Goal: Information Seeking & Learning: Learn about a topic

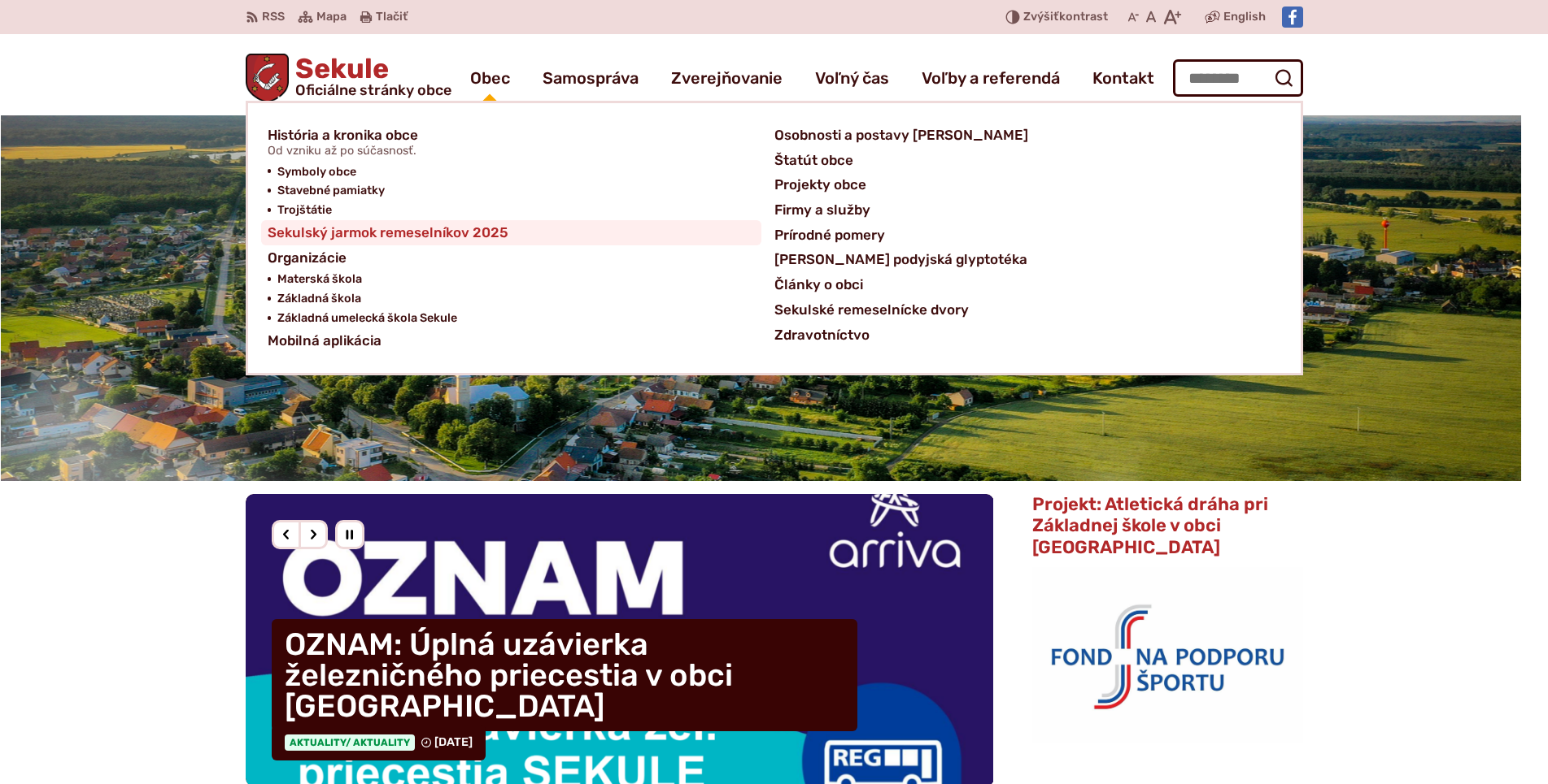
click at [491, 232] on span "Sekulský jarmok remeselníkov 2025" at bounding box center [388, 233] width 240 height 26
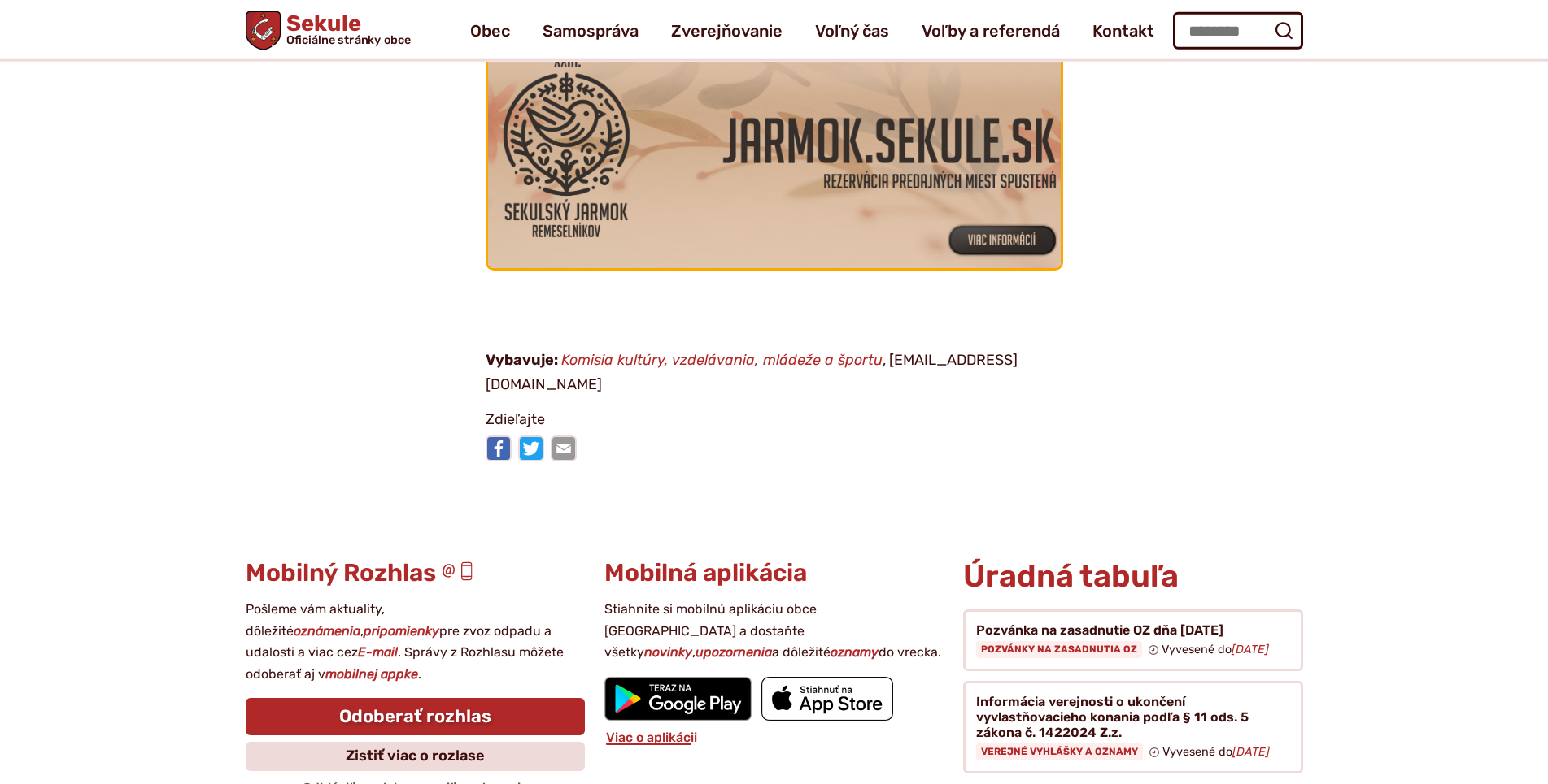
scroll to position [165, 0]
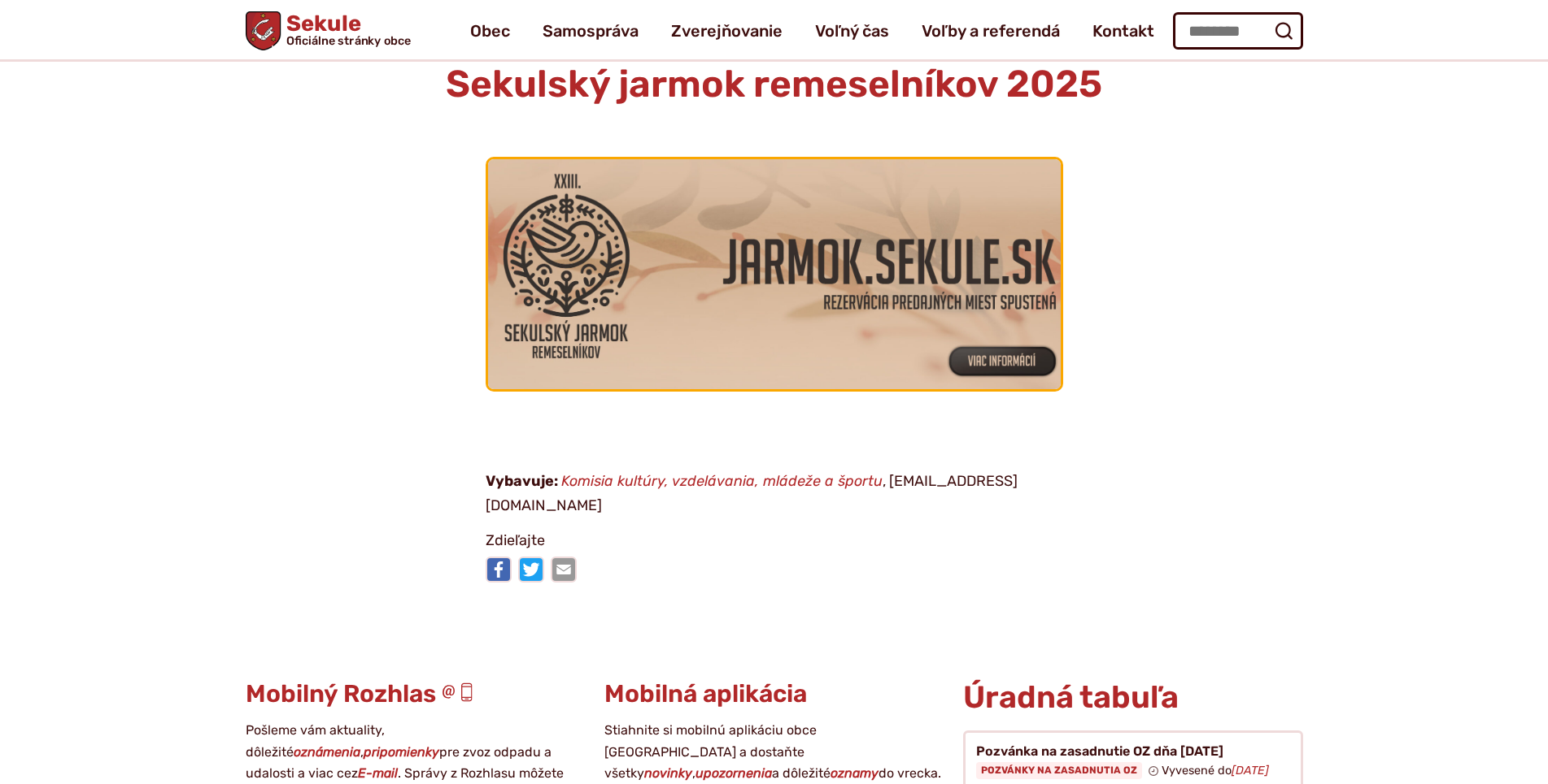
click at [820, 269] on img at bounding box center [774, 274] width 630 height 253
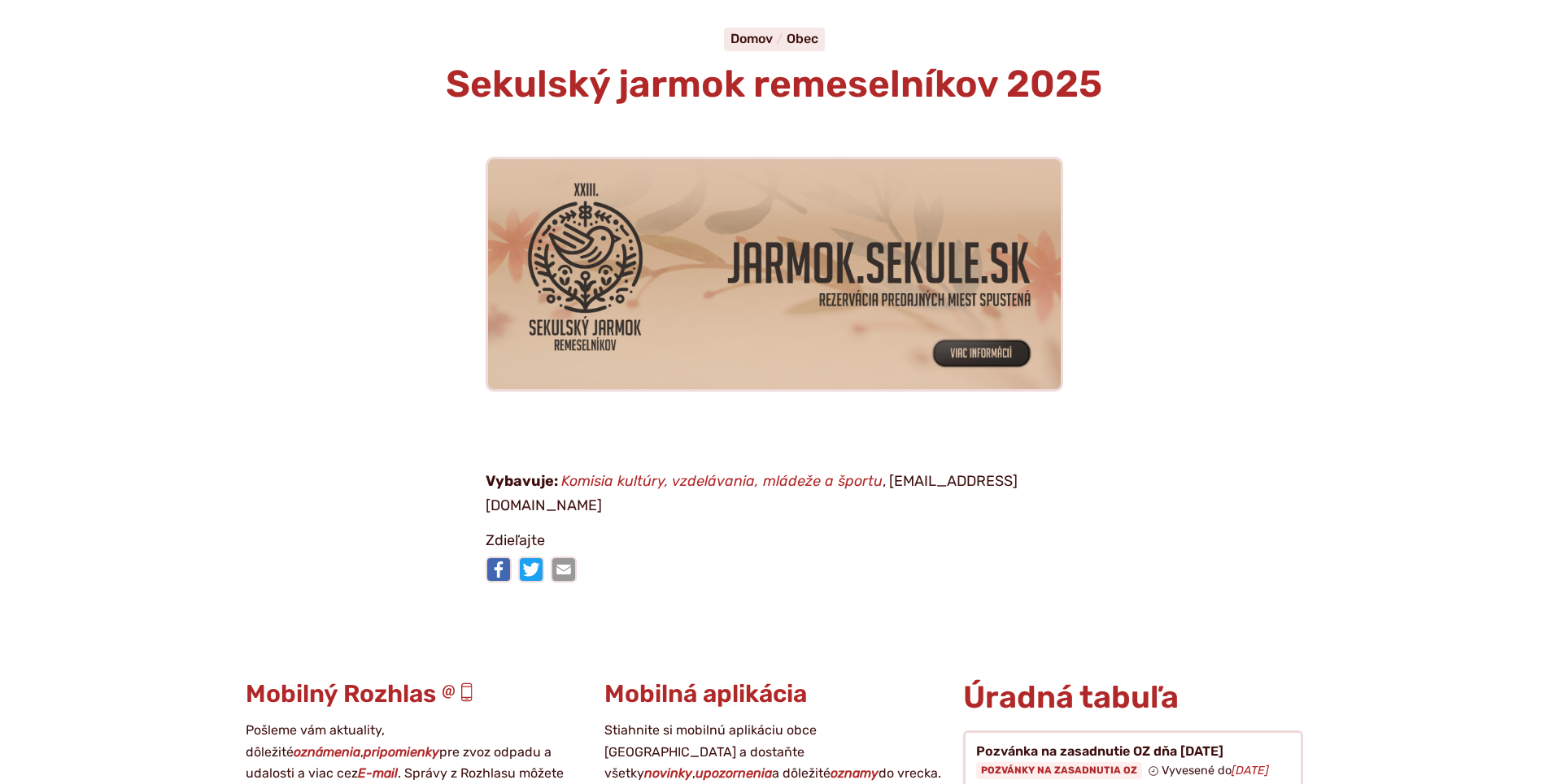
scroll to position [0, 0]
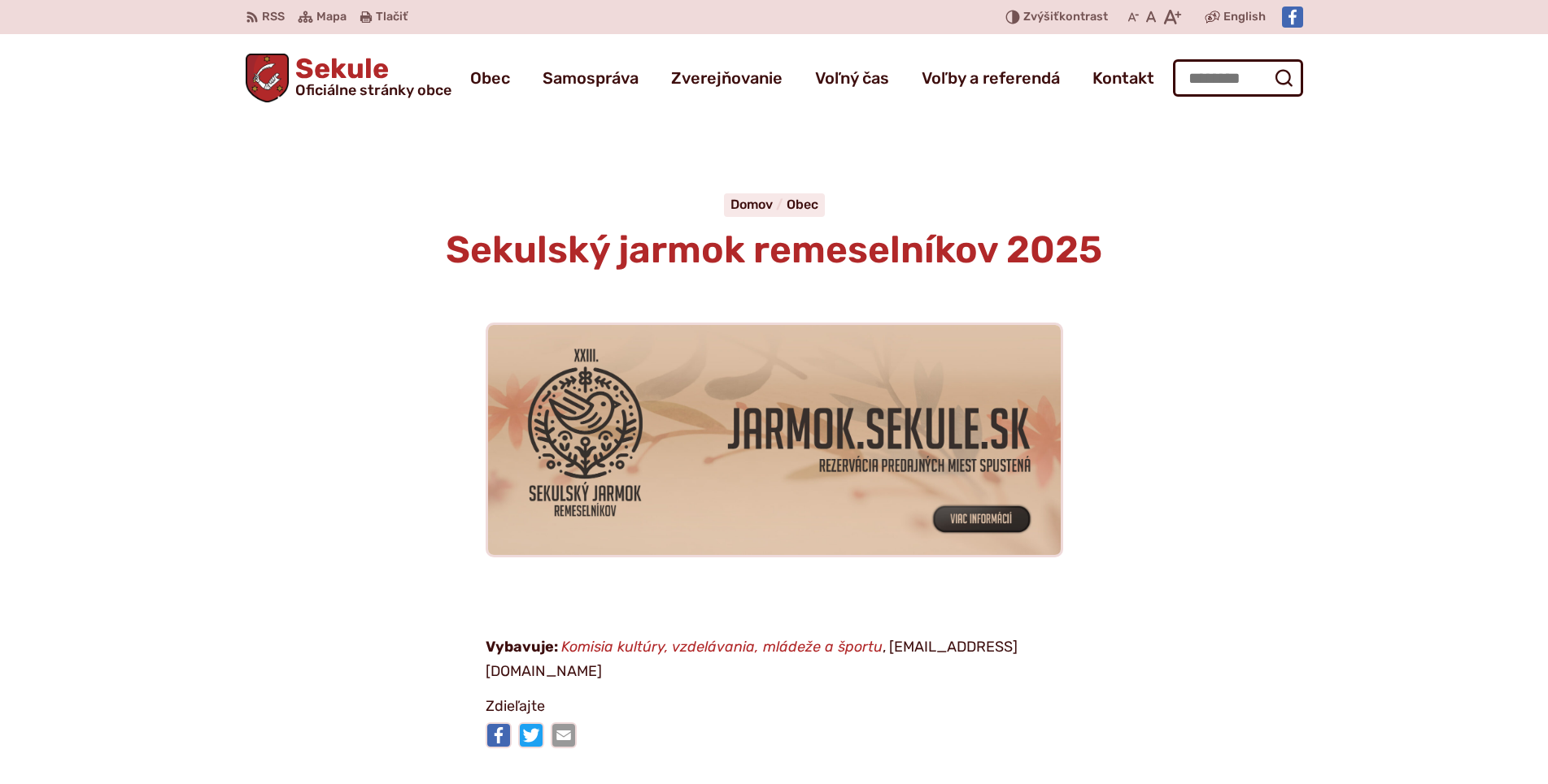
click at [405, 76] on span "Sekule Oficiálne stránky obce" at bounding box center [370, 76] width 163 height 42
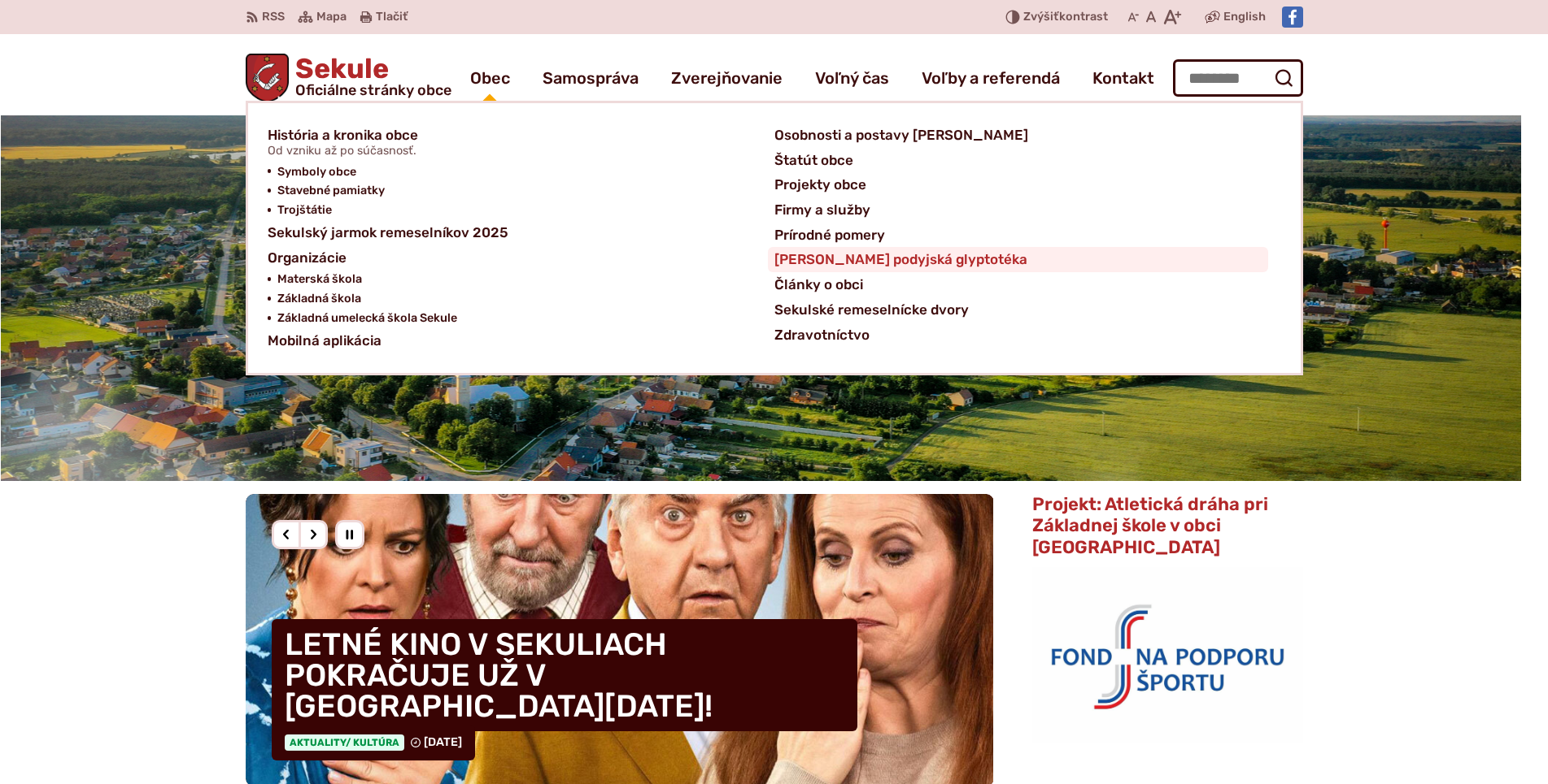
click at [854, 267] on span "[PERSON_NAME] podyjská glyptotéka" at bounding box center [901, 260] width 253 height 26
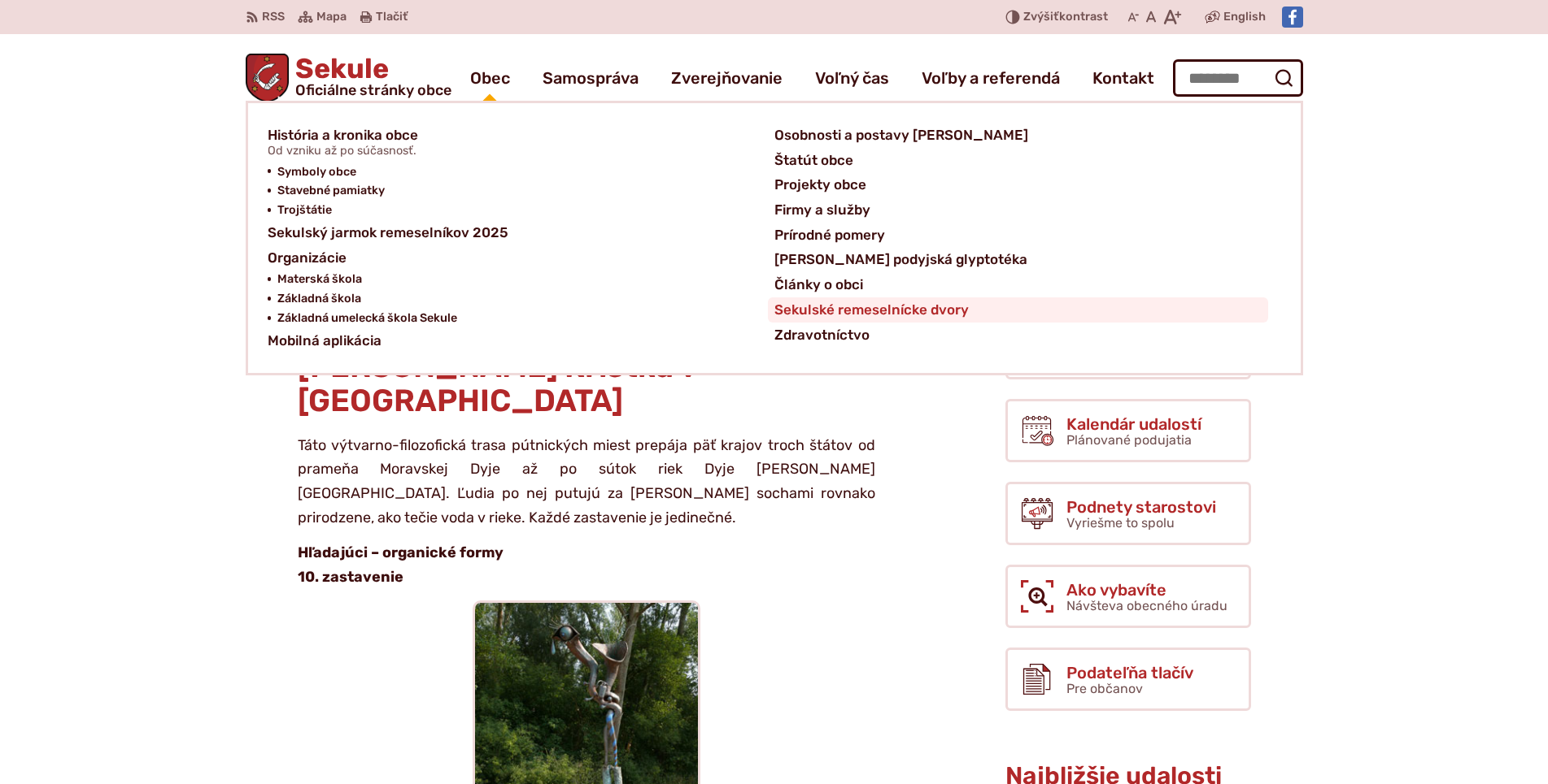
click at [853, 315] on span "Sekulské remeselnícke dvory" at bounding box center [871, 310] width 194 height 26
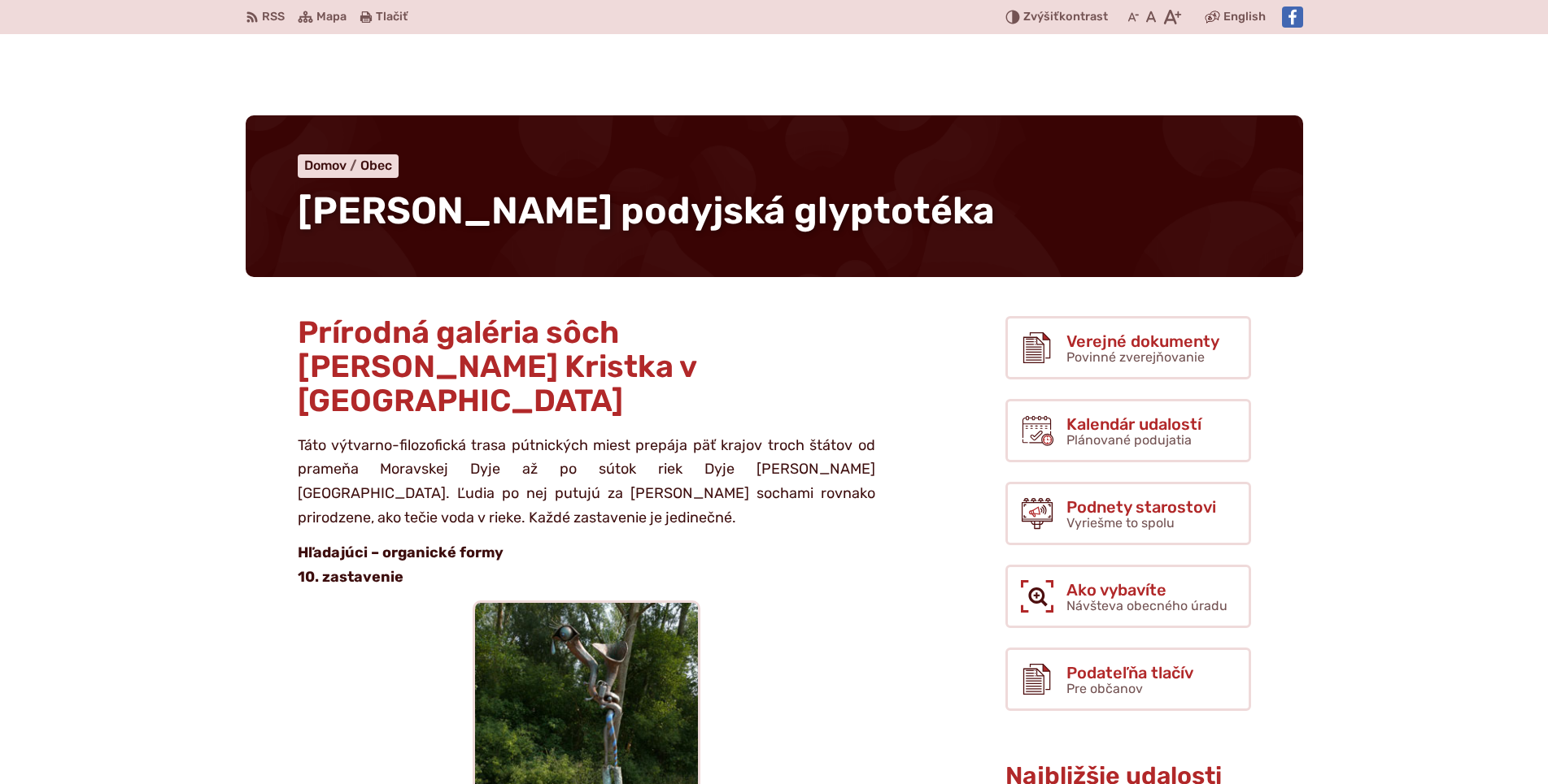
scroll to position [415, 0]
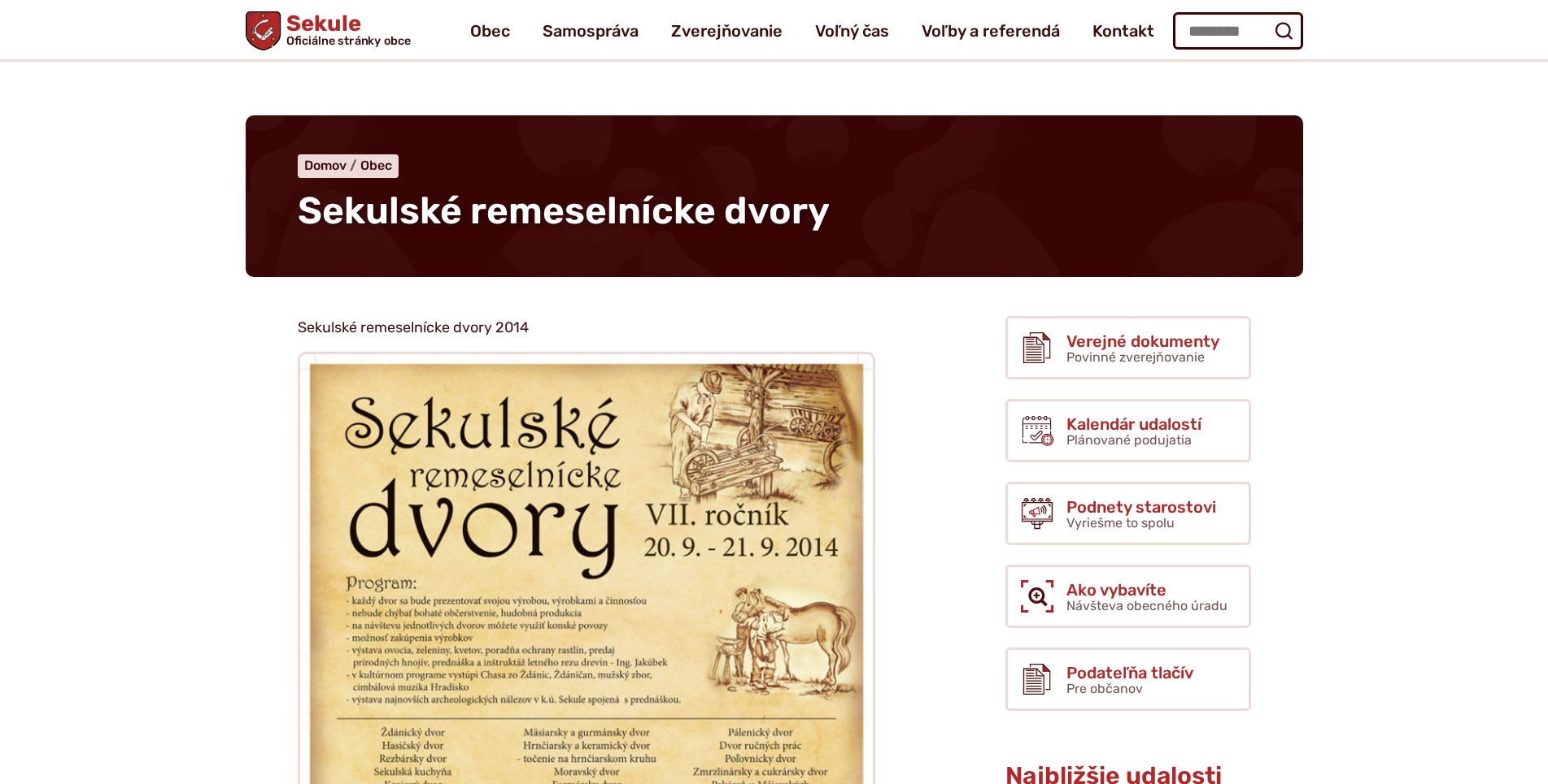
drag, startPoint x: 985, startPoint y: 613, endPoint x: 962, endPoint y: 225, distance: 388.7
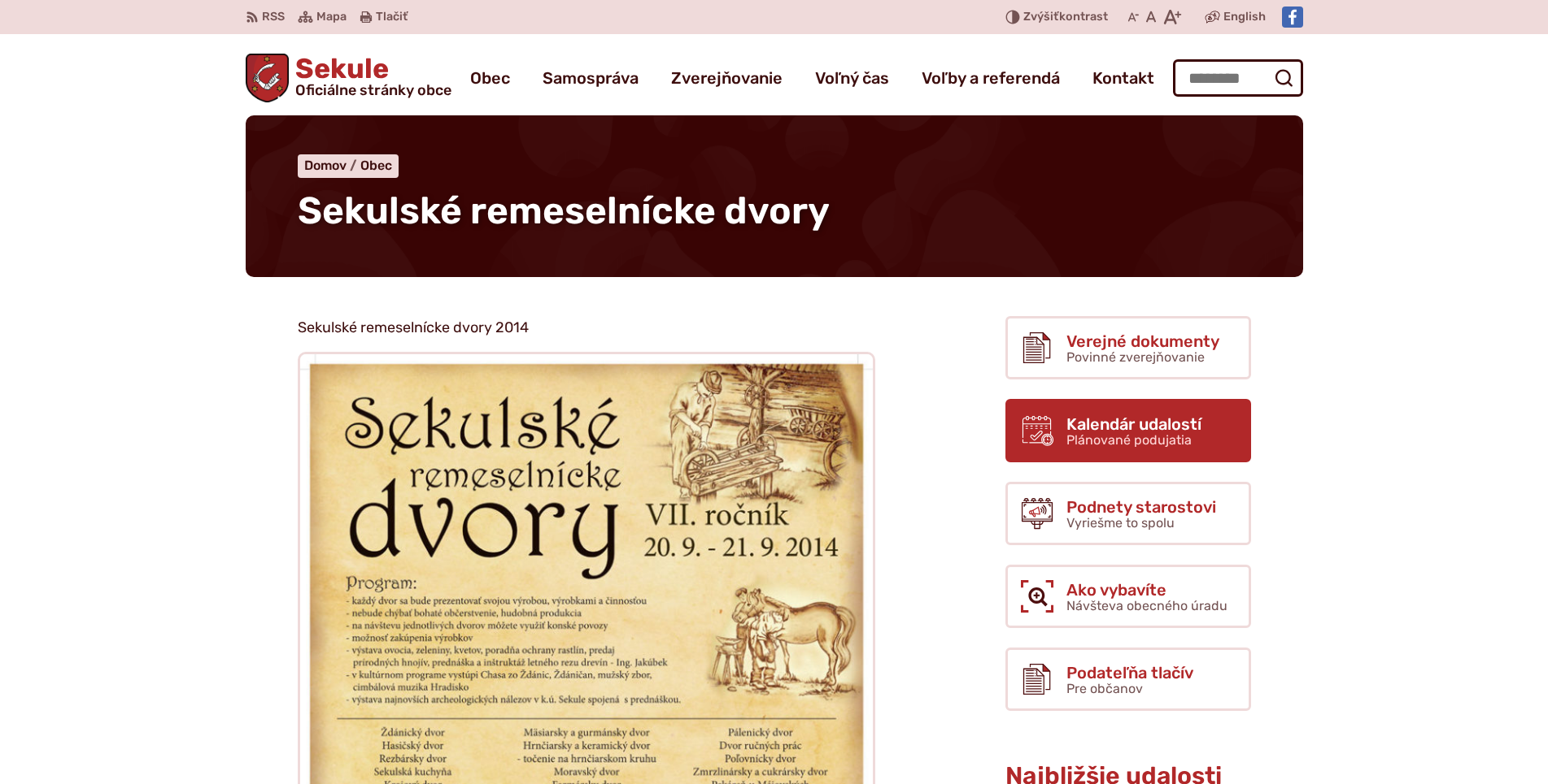
click at [1157, 432] on span "Plánované podujatia" at bounding box center [1128, 440] width 125 height 16
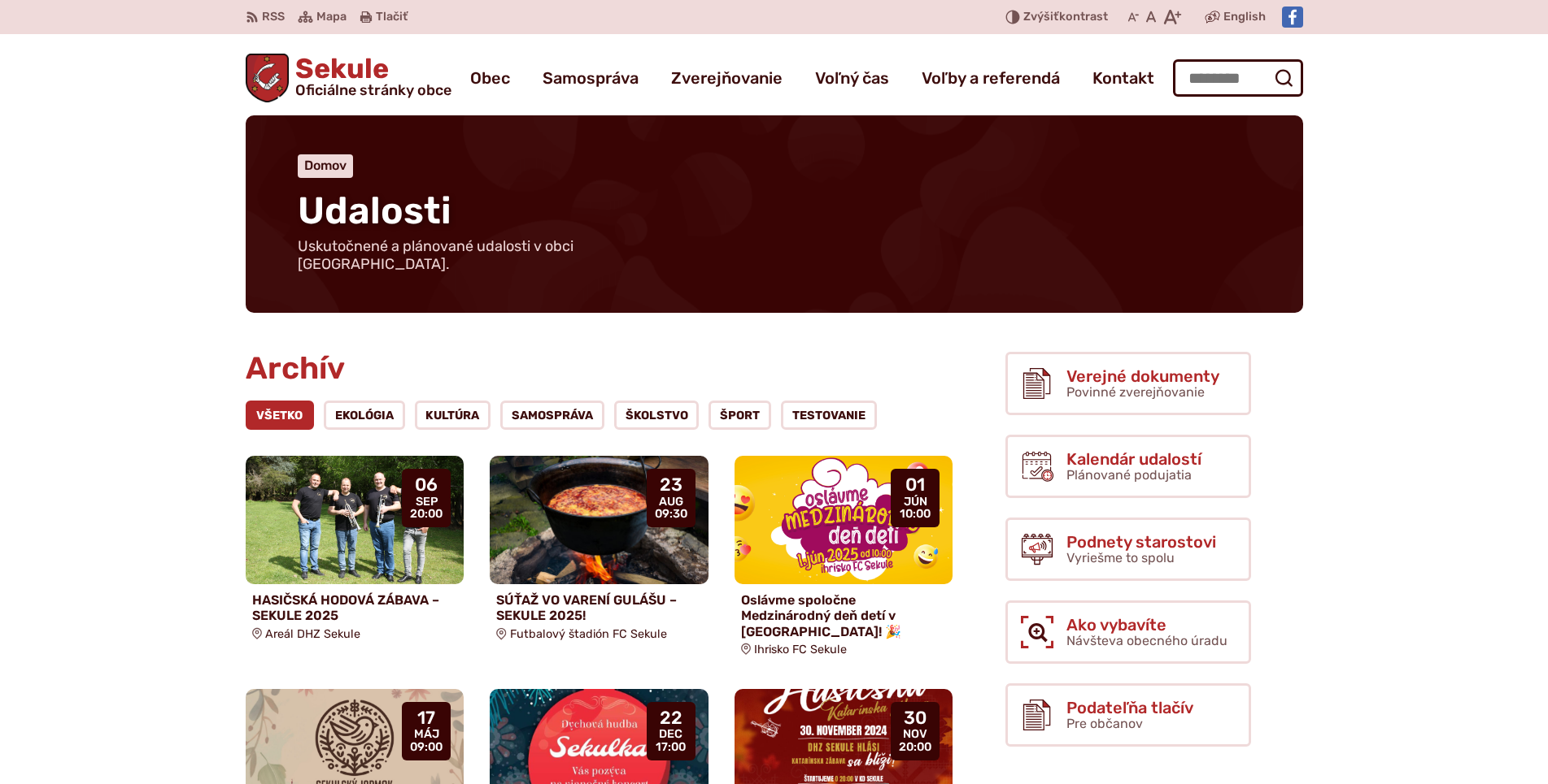
drag, startPoint x: 1371, startPoint y: 615, endPoint x: 1341, endPoint y: 287, distance: 329.4
